Goal: Information Seeking & Learning: Learn about a topic

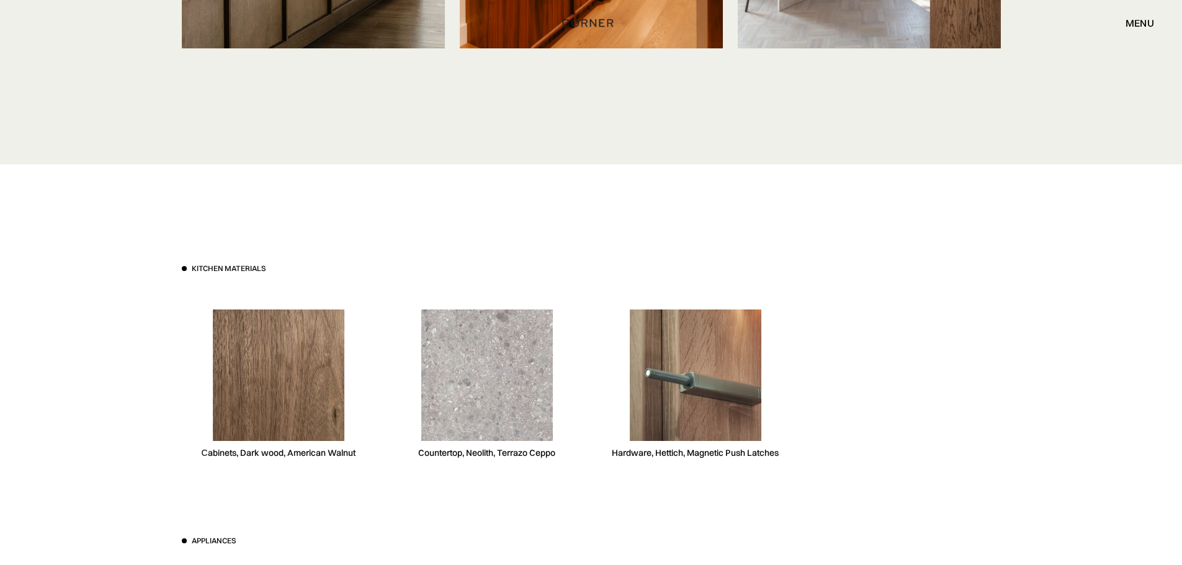
scroll to position [3474, 0]
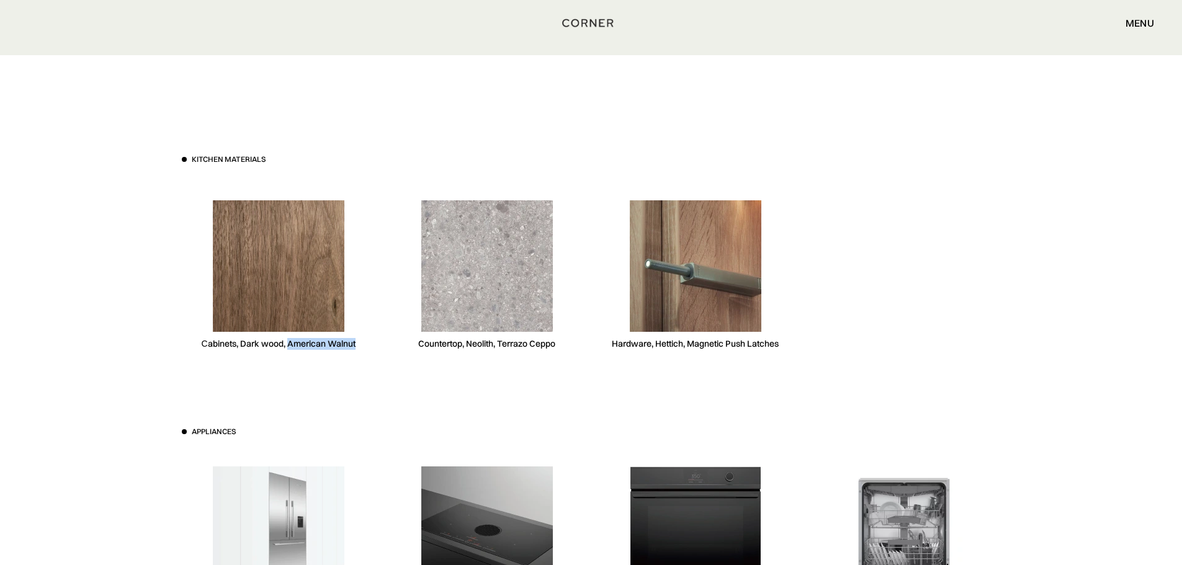
drag, startPoint x: 287, startPoint y: 342, endPoint x: 351, endPoint y: 344, distance: 63.9
click at [377, 344] on div "Kitchen materials Сabinets, Dark wood, American Walnut Countertop, Neolith, Ter…" at bounding box center [591, 262] width 819 height 217
click at [267, 346] on div "Сabinets, Dark wood, American Walnut" at bounding box center [278, 344] width 154 height 12
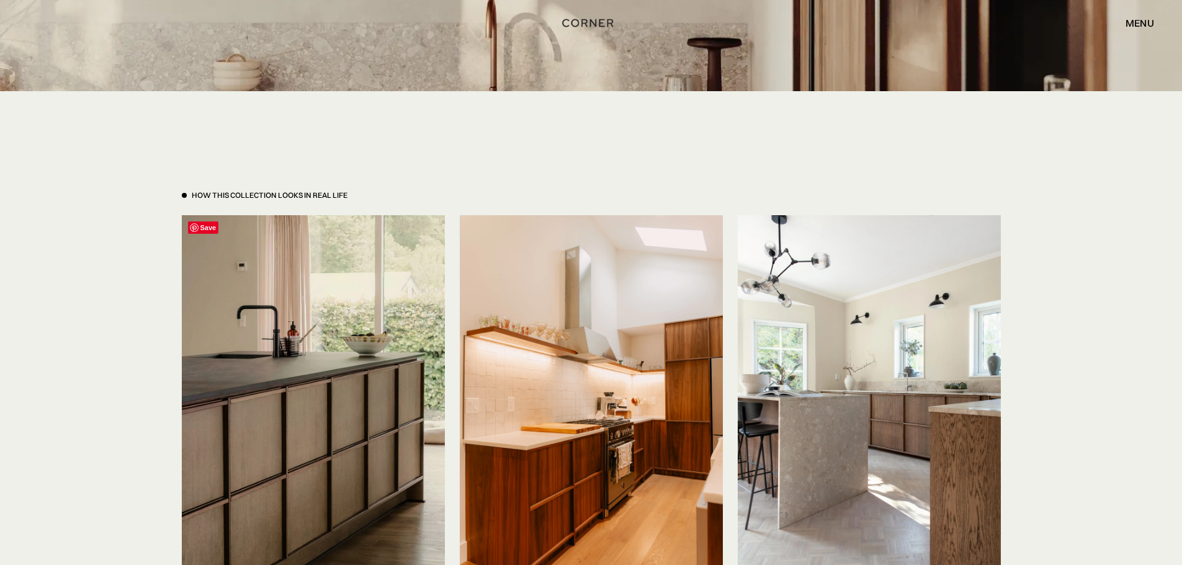
scroll to position [2978, 0]
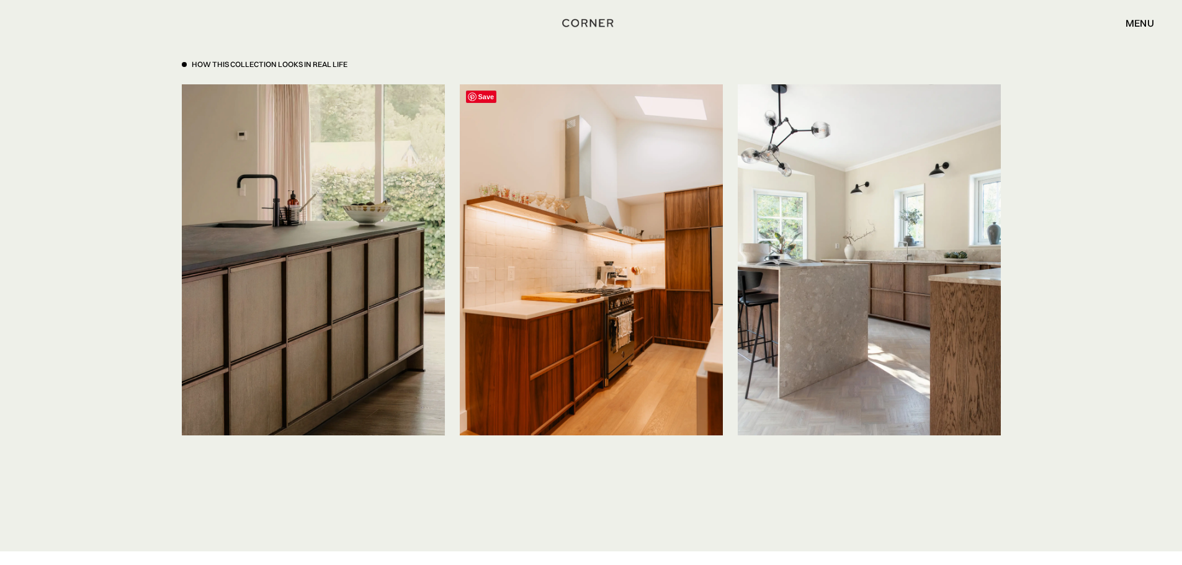
click at [659, 294] on img at bounding box center [591, 259] width 263 height 351
click at [700, 517] on div "How This Collection looks in real life Save Save Save" at bounding box center [591, 255] width 856 height 591
click at [590, 376] on img at bounding box center [591, 259] width 263 height 351
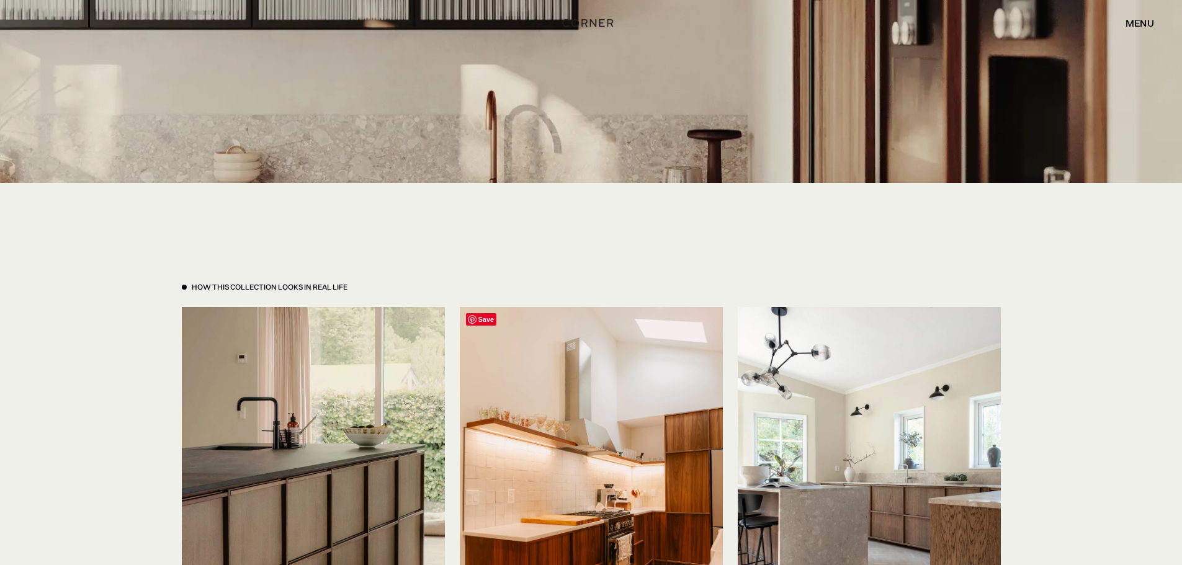
scroll to position [2916, 0]
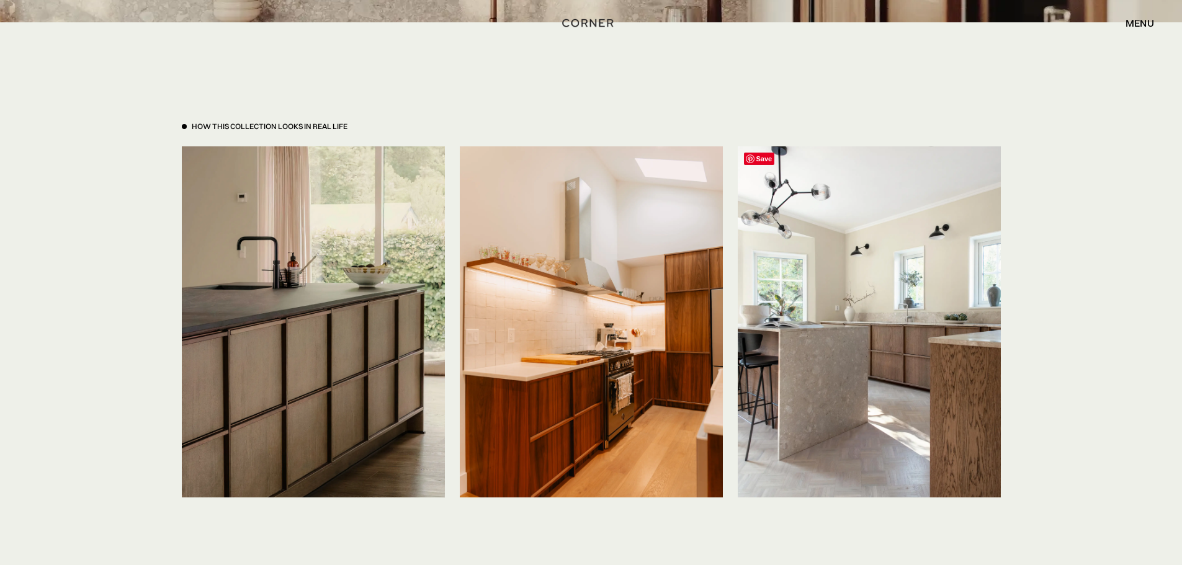
click at [867, 379] on img at bounding box center [869, 321] width 263 height 351
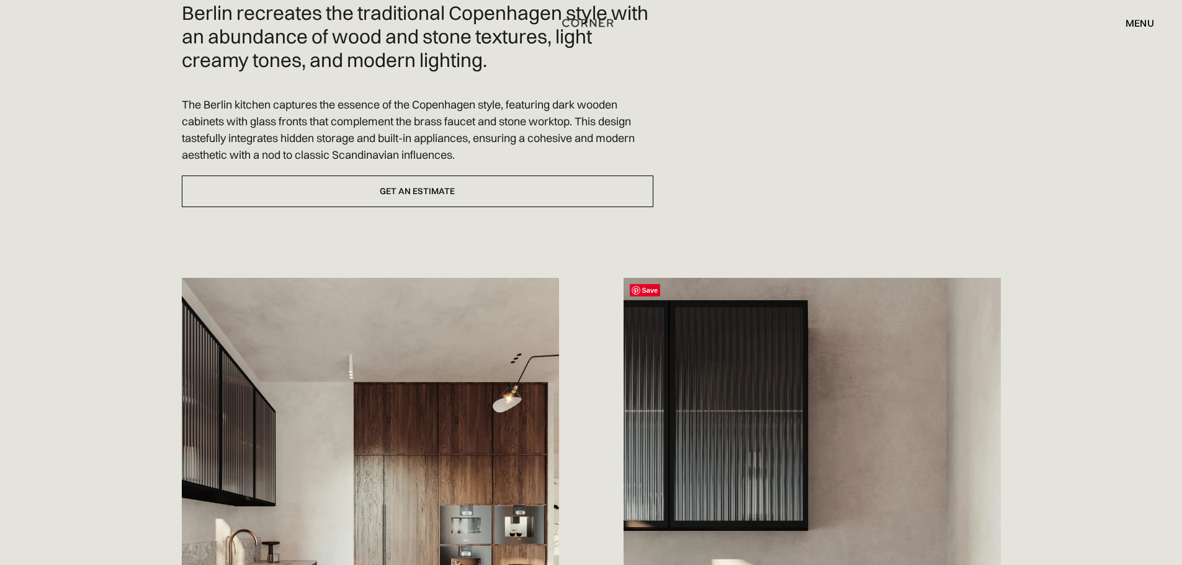
scroll to position [310, 0]
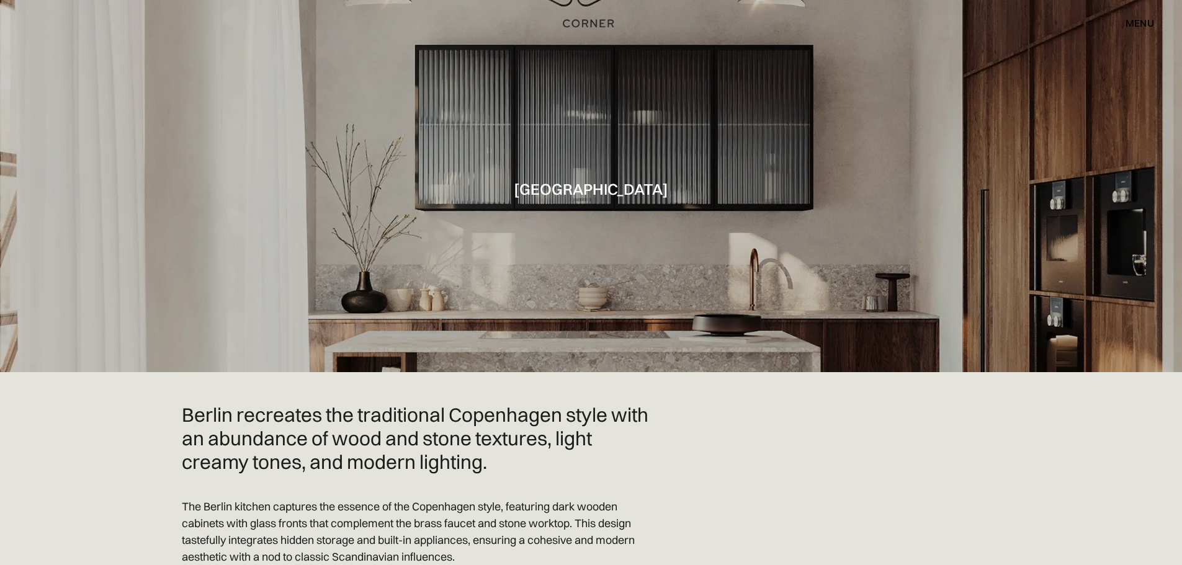
click at [586, 23] on img "home" at bounding box center [588, 24] width 51 height 16
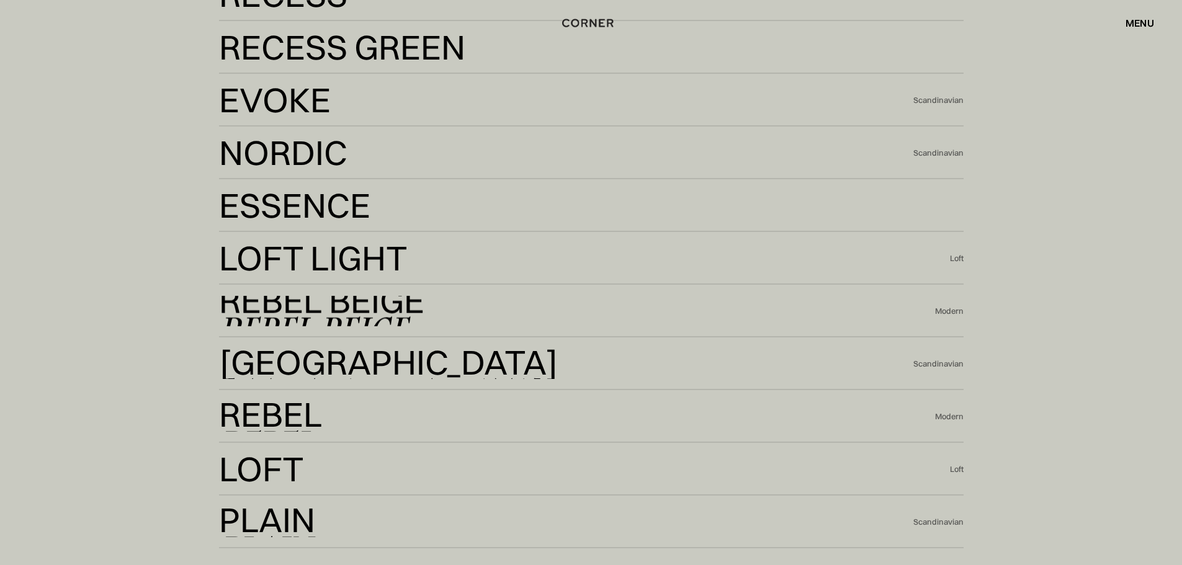
scroll to position [3040, 0]
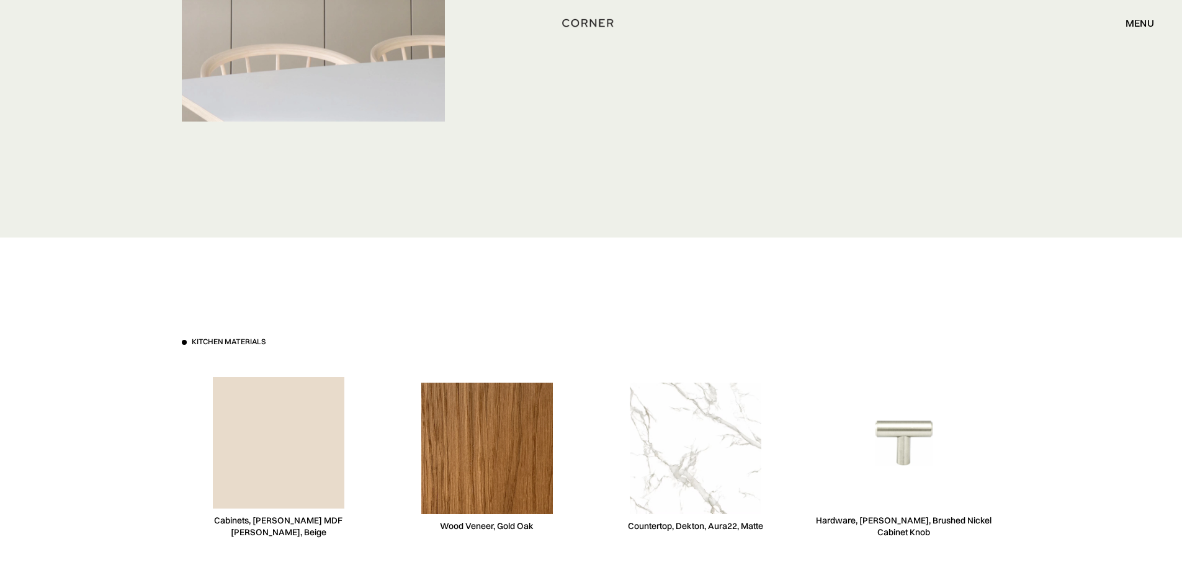
scroll to position [4591, 0]
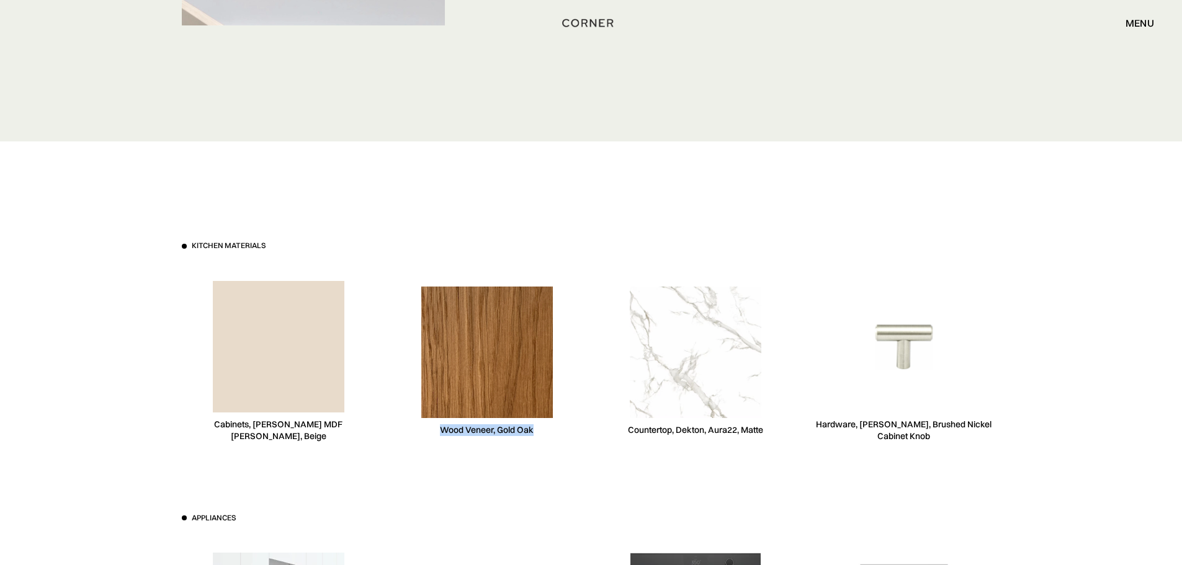
drag, startPoint x: 439, startPoint y: 418, endPoint x: 533, endPoint y: 419, distance: 94.3
click at [533, 419] on div "Wood Veneer, Gold Oak" at bounding box center [487, 361] width 194 height 191
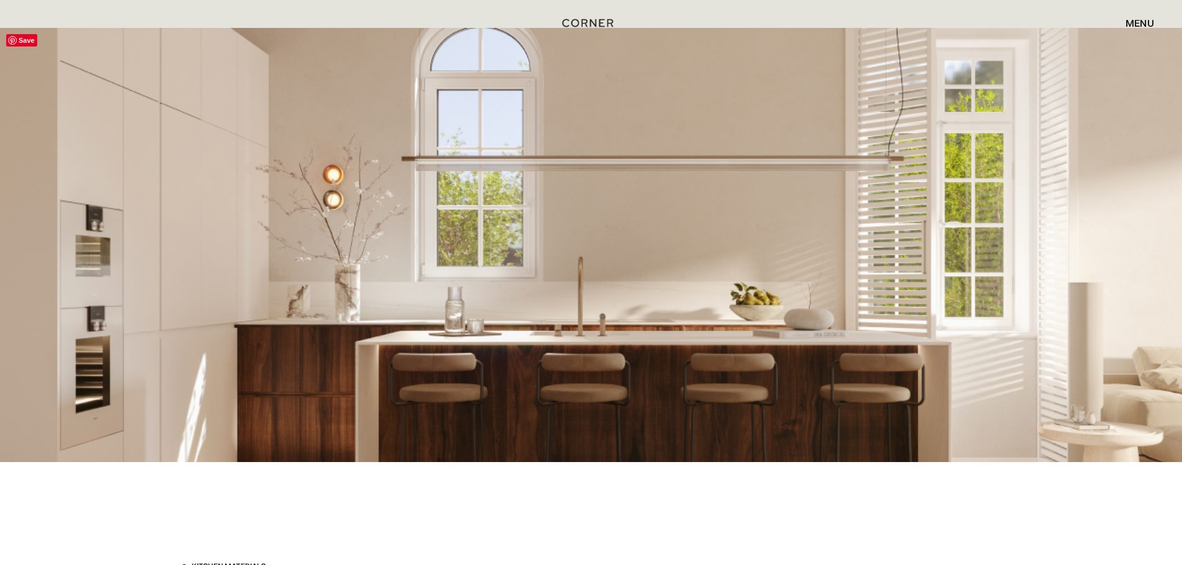
scroll to position [2606, 0]
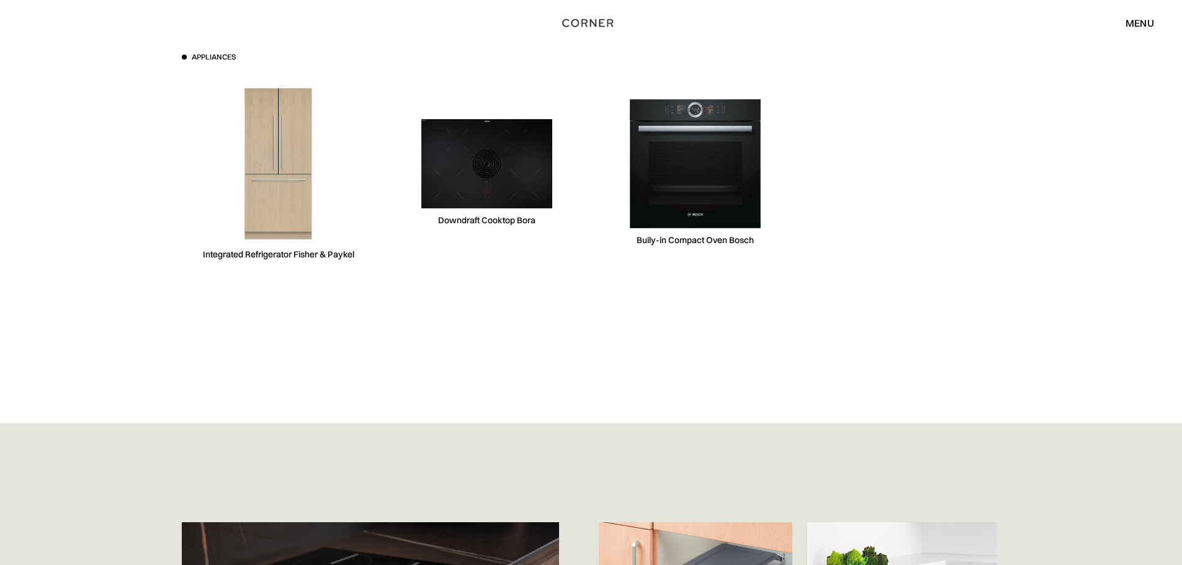
scroll to position [3970, 0]
